Goal: Complete application form: Complete application form

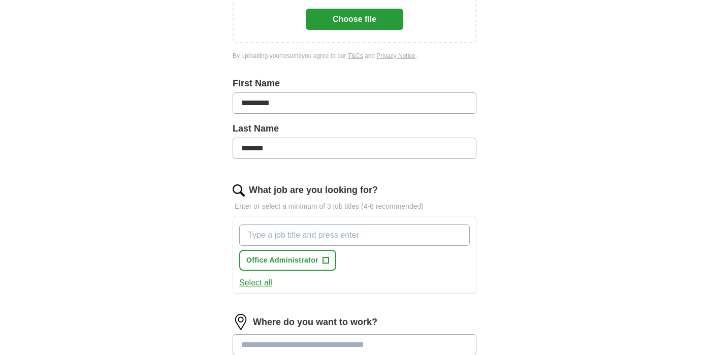
scroll to position [254, 0]
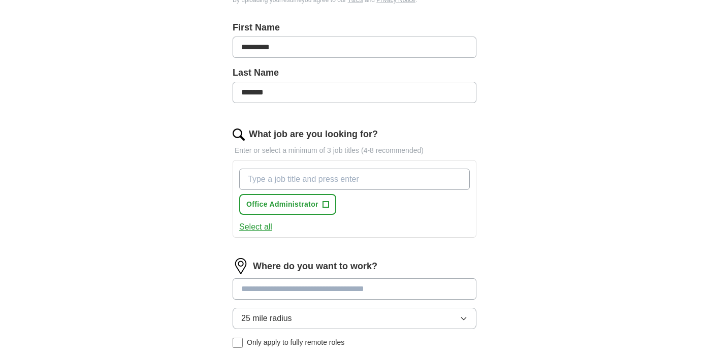
click at [314, 181] on input "What job are you looking for?" at bounding box center [354, 179] width 231 height 21
type input "o"
type input "Office Manager"
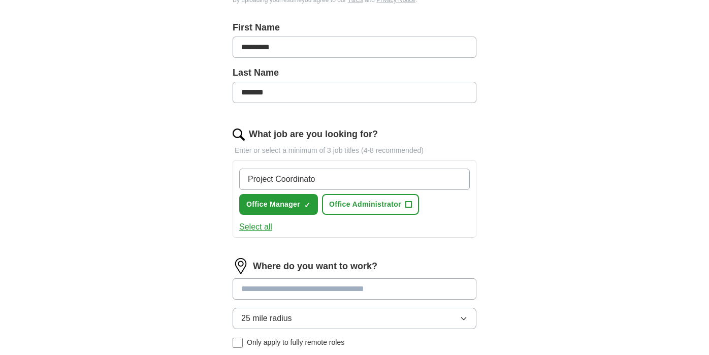
type input "Project Coordinator"
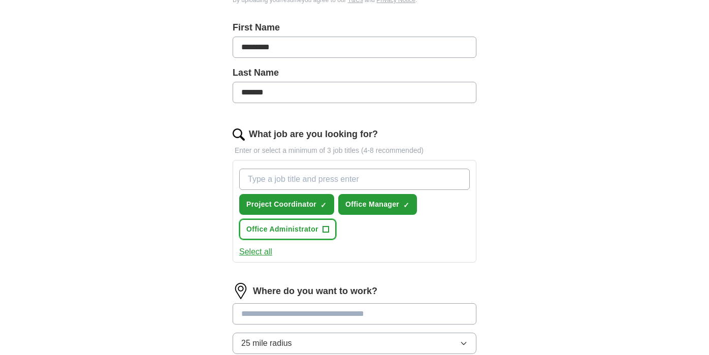
click at [328, 228] on span "+" at bounding box center [326, 230] width 6 height 8
click at [254, 181] on input "What job are you looking for?" at bounding box center [354, 179] width 231 height 21
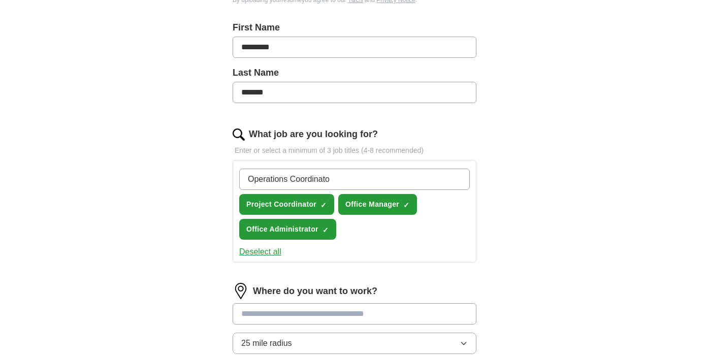
type input "Operations Coordinator"
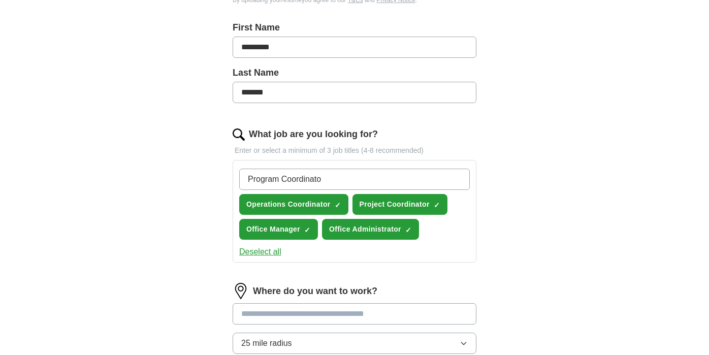
type input "Program Coordinator"
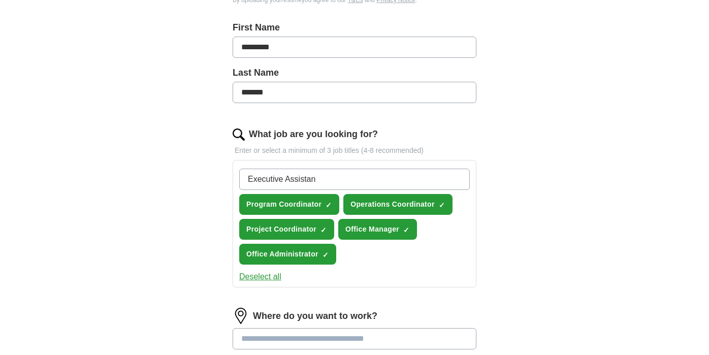
type input "Executive Assistant"
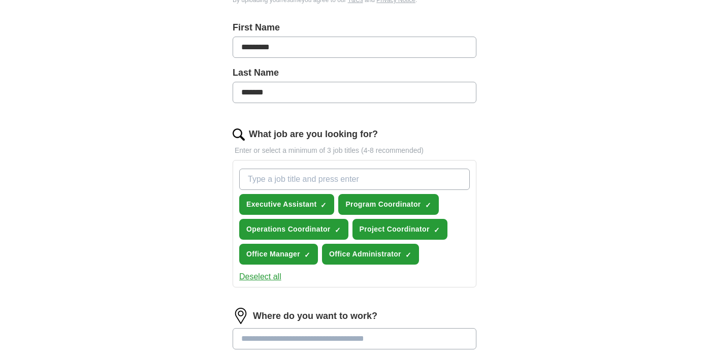
scroll to position [305, 0]
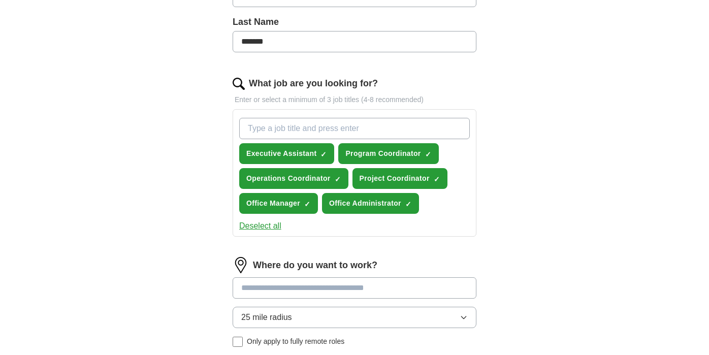
click at [276, 291] on input at bounding box center [355, 287] width 244 height 21
type input "*******"
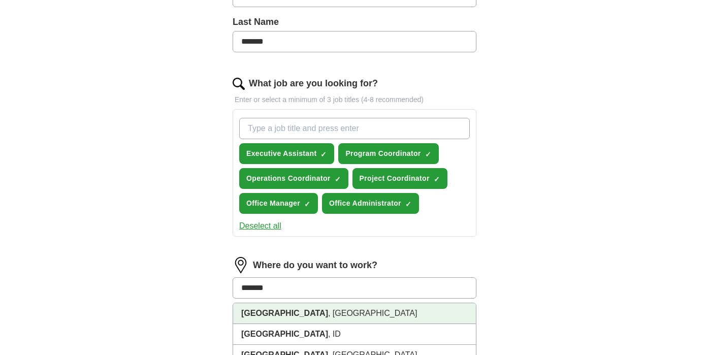
click at [293, 312] on li "[GEOGRAPHIC_DATA] , [GEOGRAPHIC_DATA]" at bounding box center [354, 313] width 243 height 21
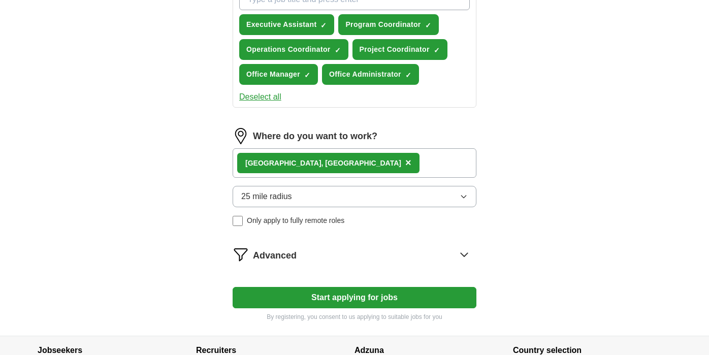
scroll to position [457, 0]
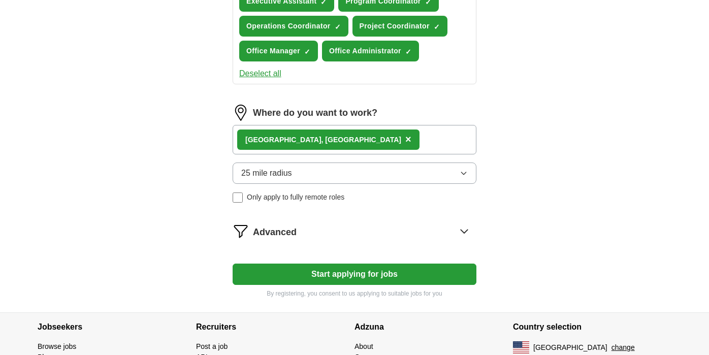
click at [464, 230] on icon at bounding box center [464, 231] width 16 height 16
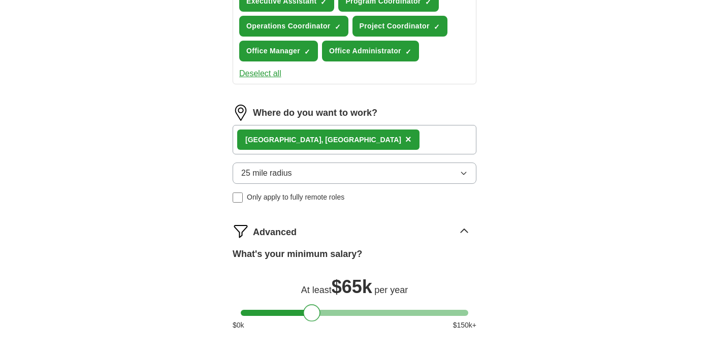
drag, startPoint x: 251, startPoint y: 311, endPoint x: 313, endPoint y: 316, distance: 62.2
click at [313, 316] on div at bounding box center [311, 312] width 17 height 17
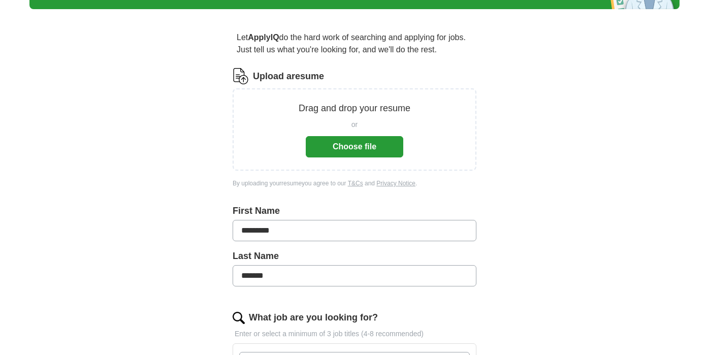
scroll to position [0, 0]
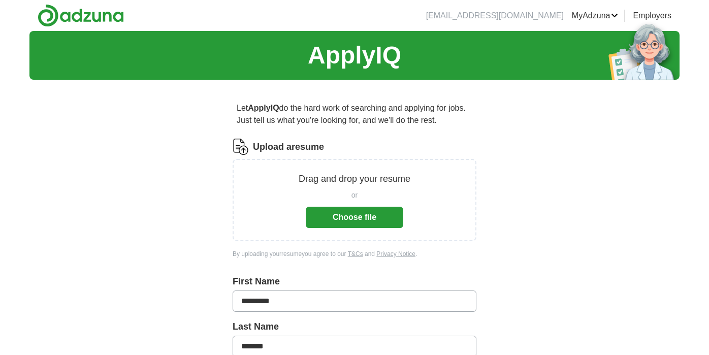
click at [367, 213] on button "Choose file" at bounding box center [355, 217] width 98 height 21
